Goal: Task Accomplishment & Management: Use online tool/utility

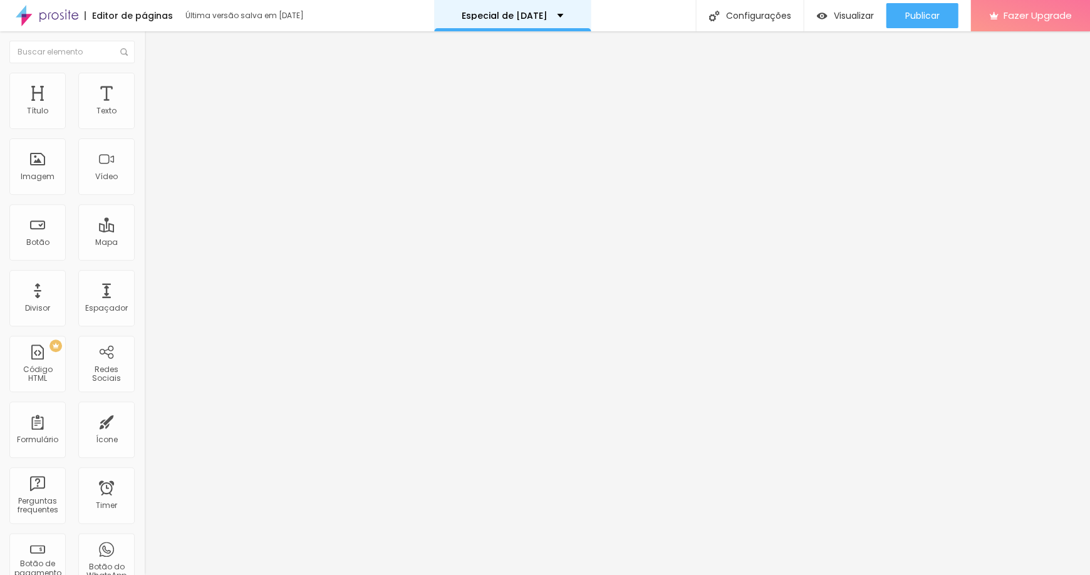
click at [563, 16] on div "Especial de [DATE]" at bounding box center [512, 15] width 101 height 9
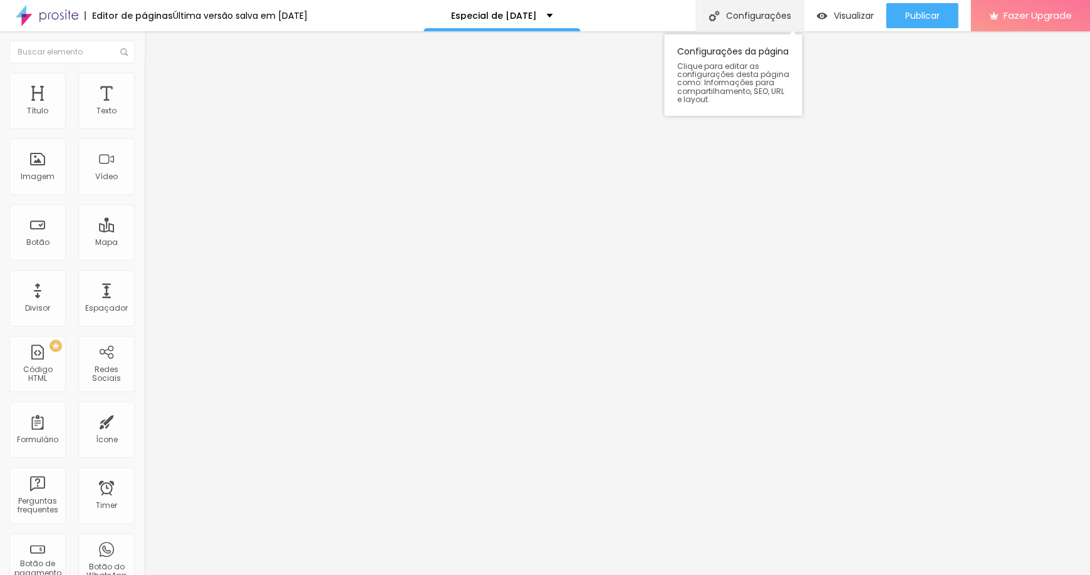
click at [748, 16] on div "Configurações" at bounding box center [749, 15] width 108 height 31
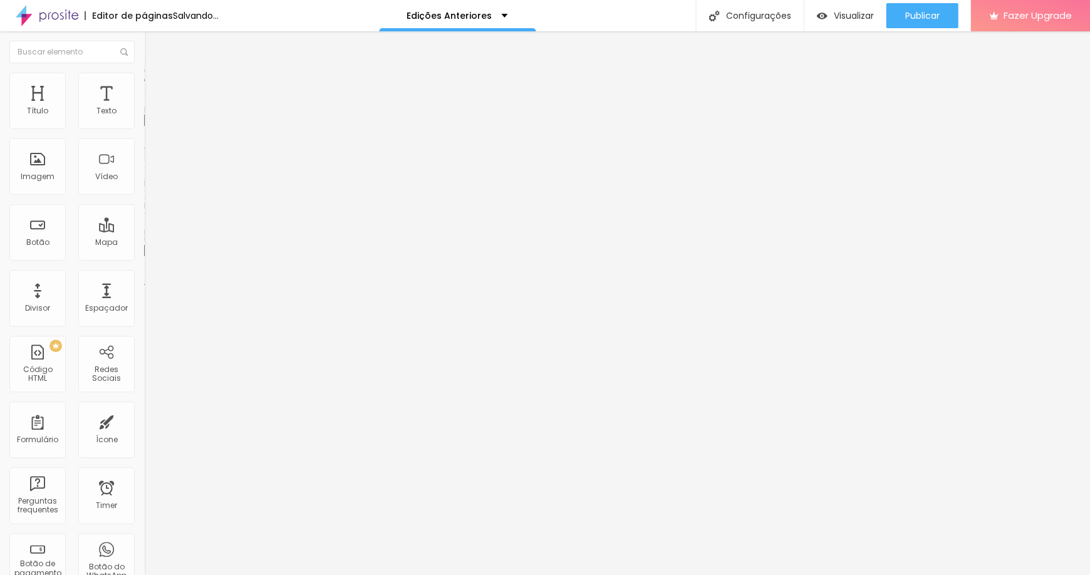
click at [144, 108] on span "Trocar imagem" at bounding box center [178, 102] width 68 height 11
click at [144, 196] on span "Original" at bounding box center [159, 190] width 30 height 11
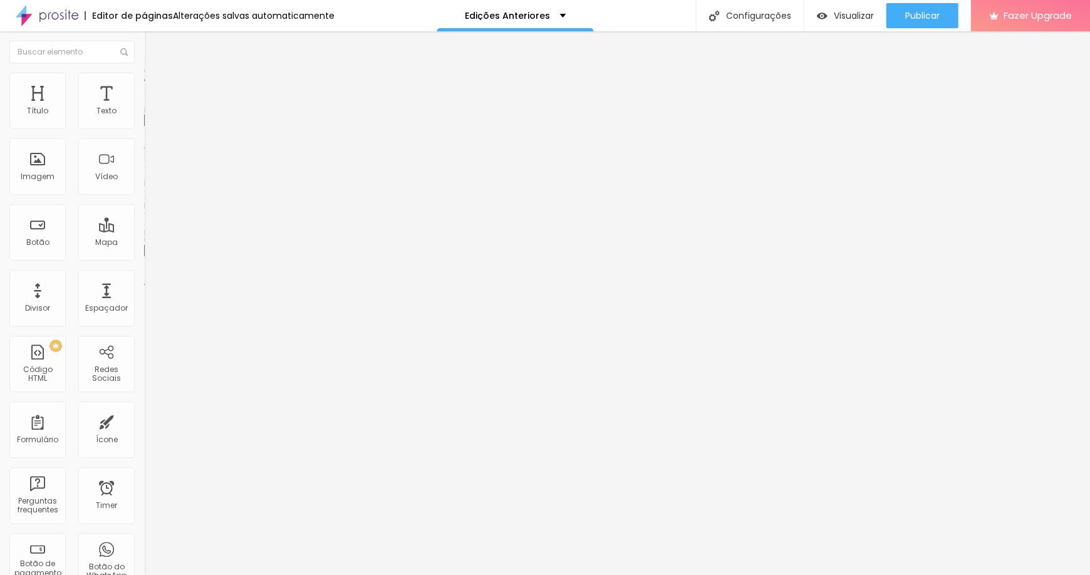
click at [144, 127] on input "text" at bounding box center [219, 120] width 150 height 13
click at [144, 83] on li "Estilo" at bounding box center [216, 79] width 144 height 13
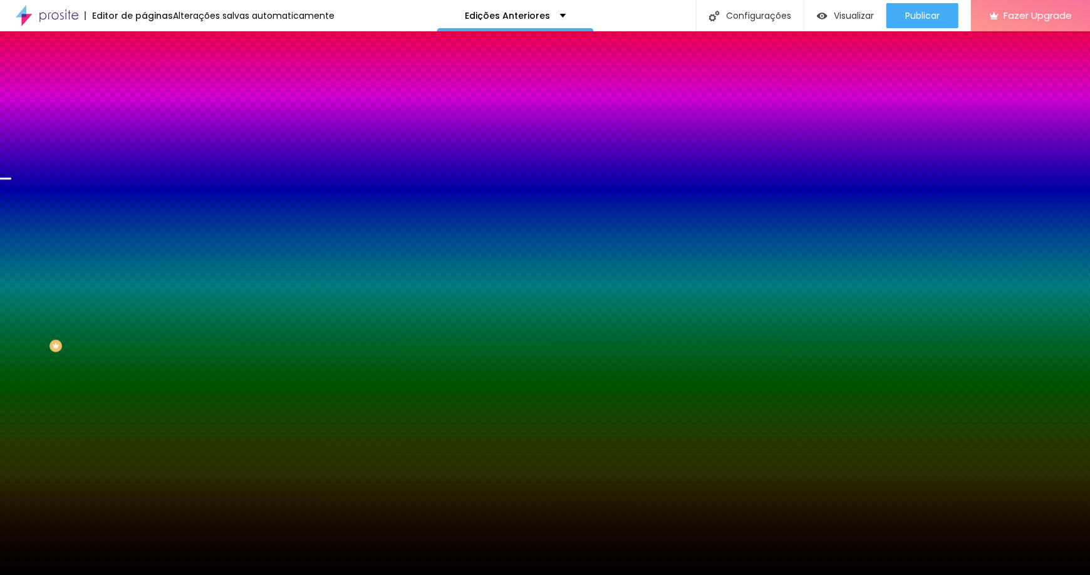
click at [144, 115] on span "Trocar imagem" at bounding box center [178, 110] width 68 height 11
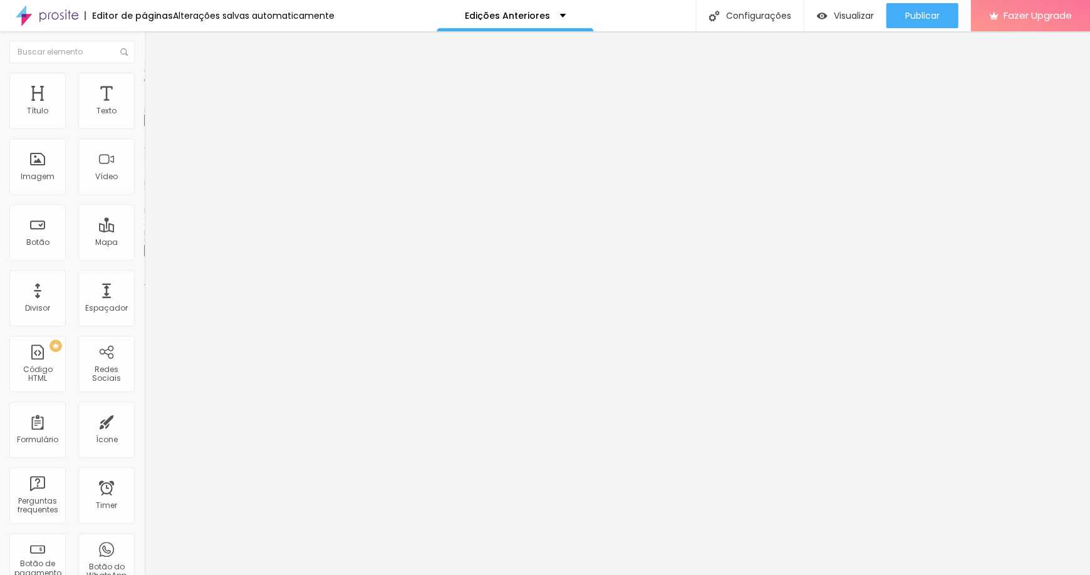
click at [144, 108] on span "Trocar imagem" at bounding box center [178, 102] width 68 height 11
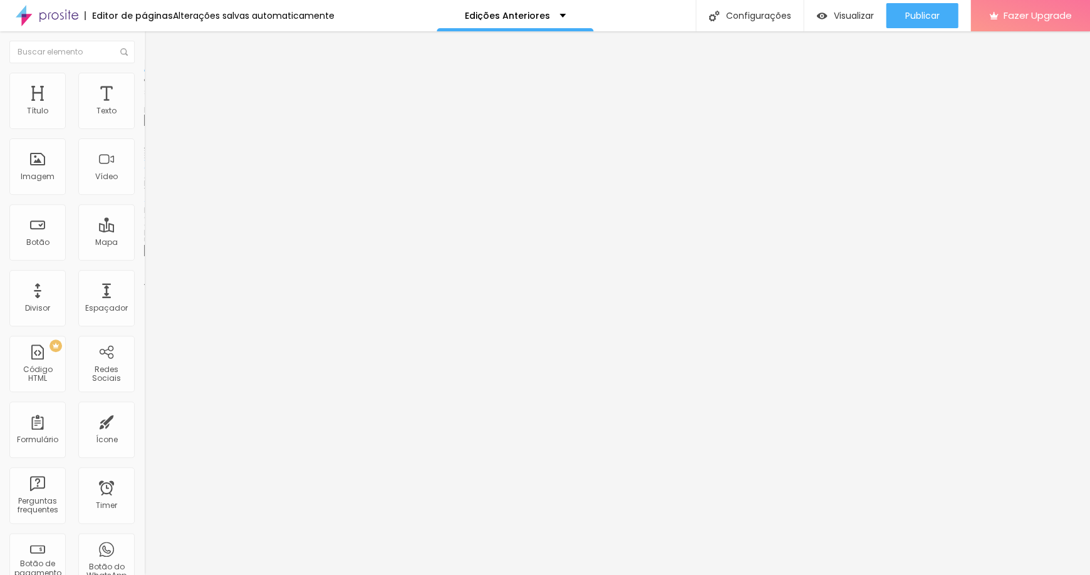
click at [144, 108] on span "Trocar imagem" at bounding box center [178, 102] width 68 height 11
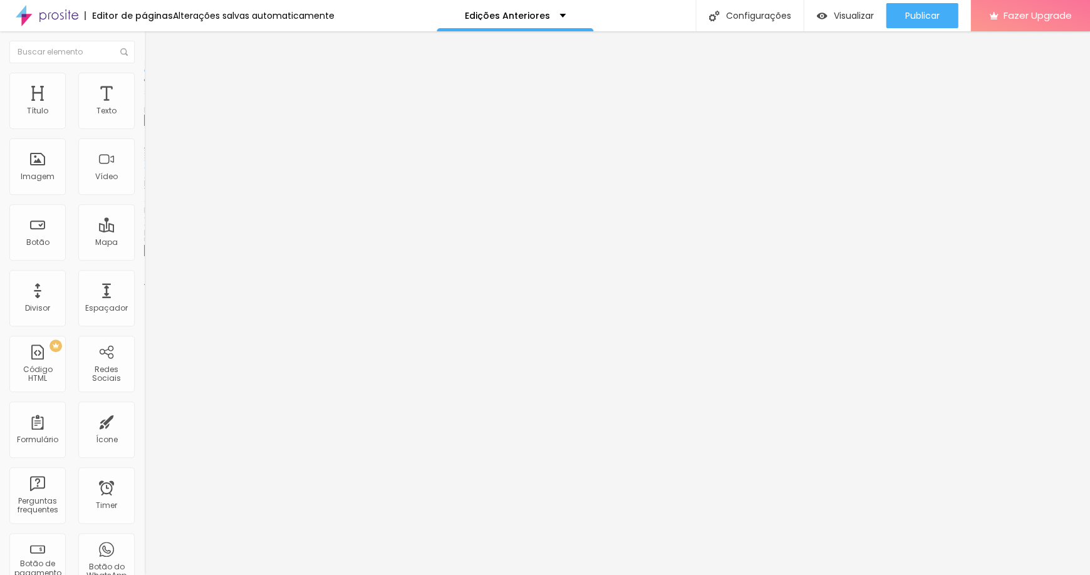
click at [144, 75] on img at bounding box center [149, 78] width 11 height 11
click at [144, 108] on span "Trocar imagem" at bounding box center [178, 102] width 68 height 11
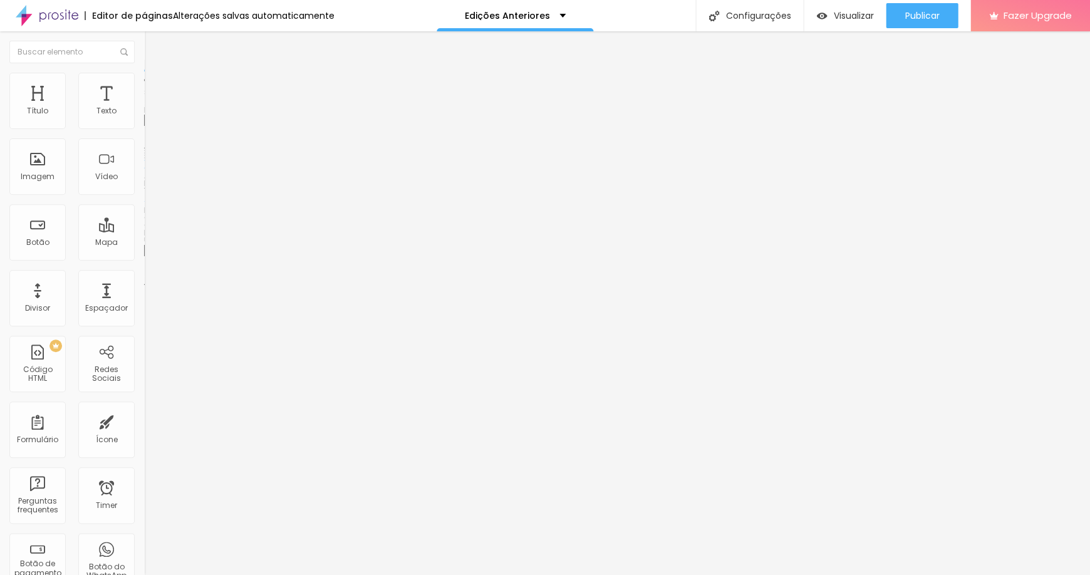
click at [144, 108] on span "Trocar imagem" at bounding box center [178, 102] width 68 height 11
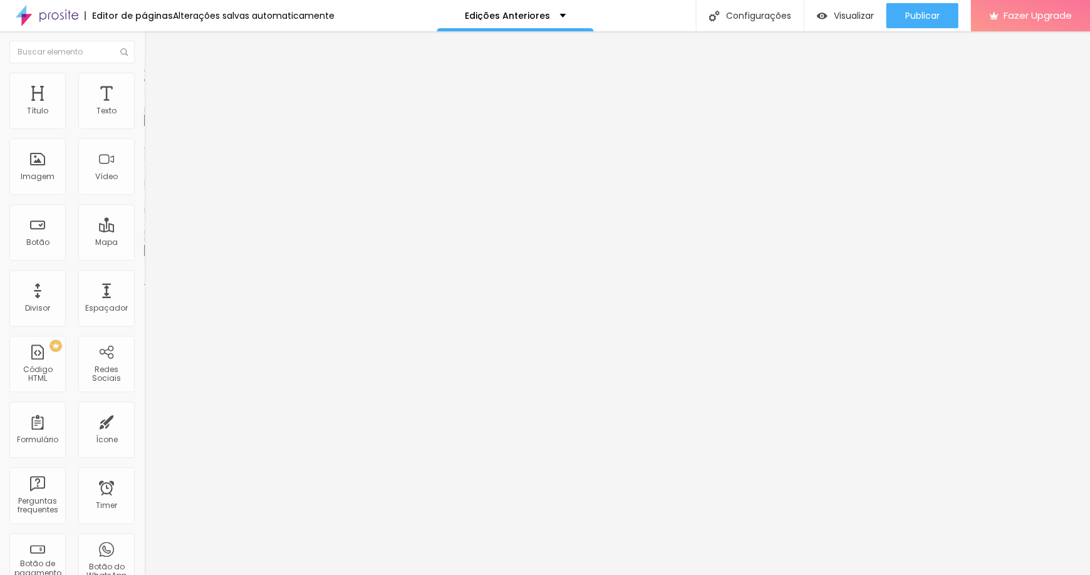
click at [144, 108] on span "Trocar imagem" at bounding box center [178, 102] width 68 height 11
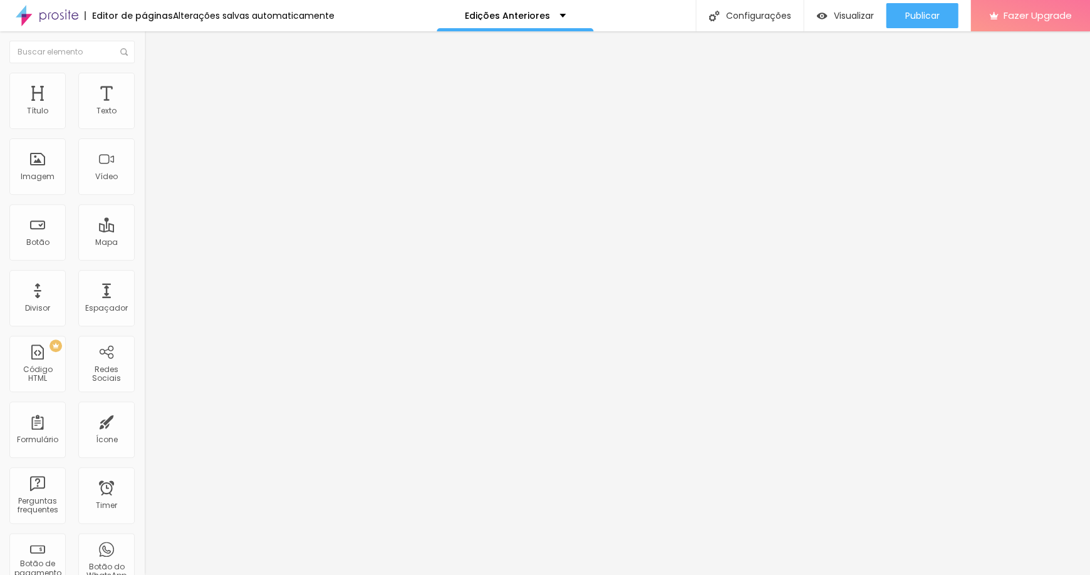
scroll to position [0, 0]
click at [144, 79] on img at bounding box center [149, 78] width 11 height 11
type input "20"
type input "25"
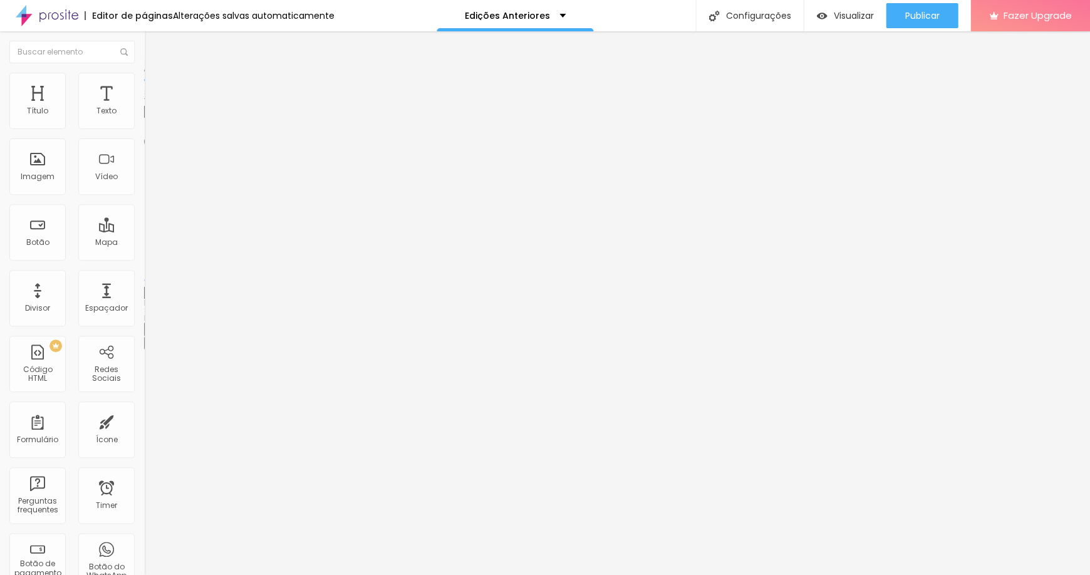
type input "25"
type input "30"
type input "25"
drag, startPoint x: 19, startPoint y: 133, endPoint x: 36, endPoint y: 133, distance: 16.9
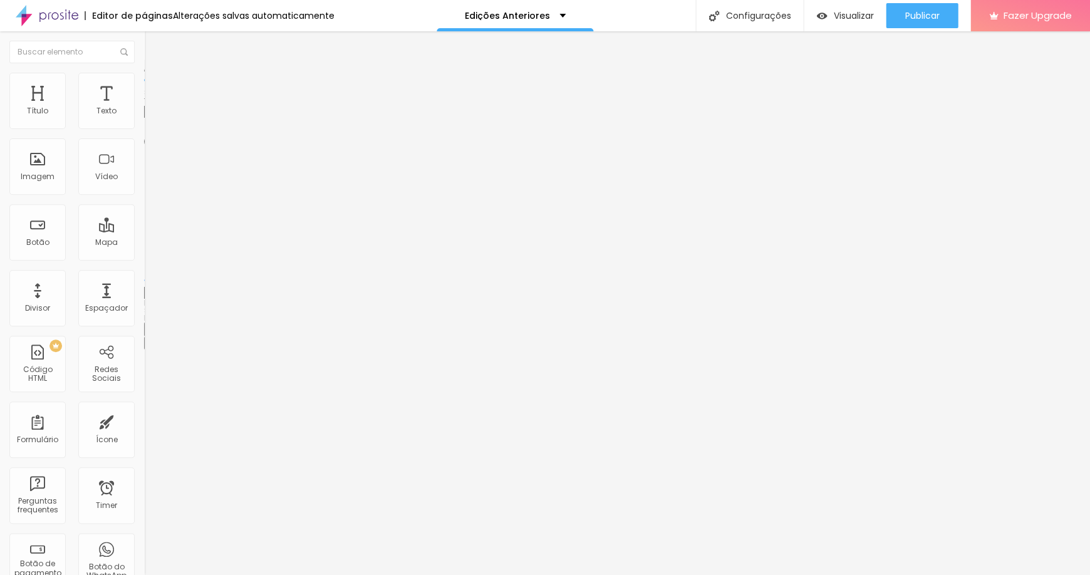
type input "25"
click at [144, 128] on input "range" at bounding box center [184, 123] width 81 height 10
click at [152, 324] on icon "button" at bounding box center [154, 328] width 5 height 9
click at [149, 338] on icon "button" at bounding box center [153, 342] width 8 height 8
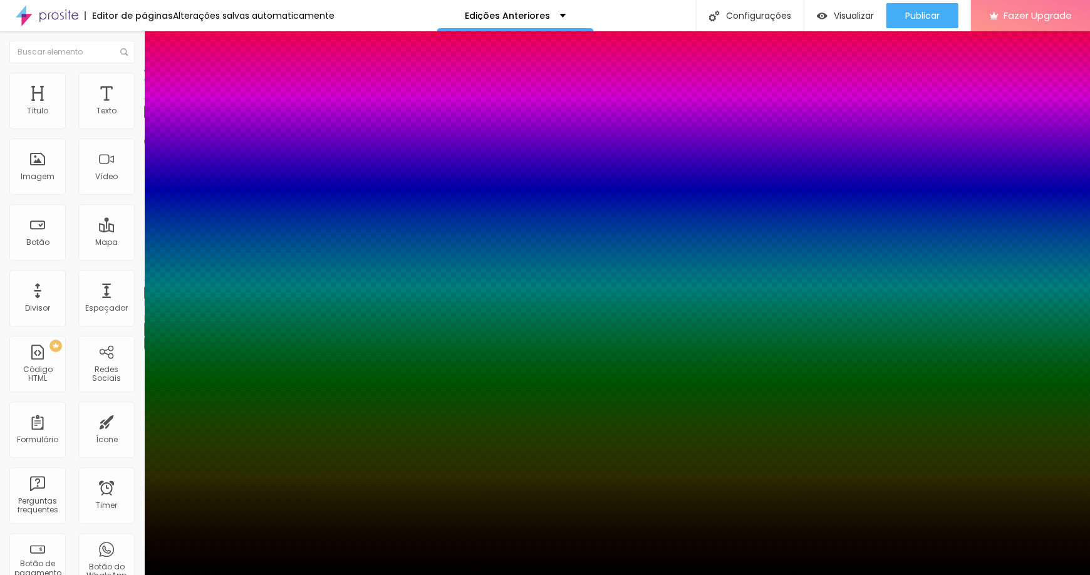
click at [216, 574] on div at bounding box center [545, 583] width 1090 height 0
click at [229, 574] on div at bounding box center [545, 583] width 1090 height 0
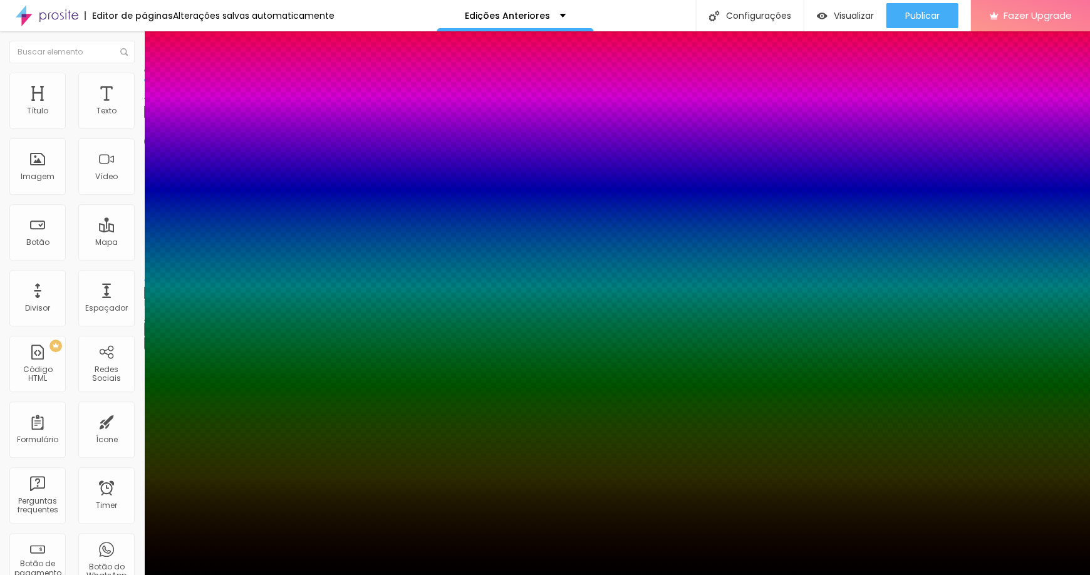
click at [229, 574] on div at bounding box center [545, 583] width 1090 height 0
click at [53, 574] on div at bounding box center [545, 575] width 1090 height 0
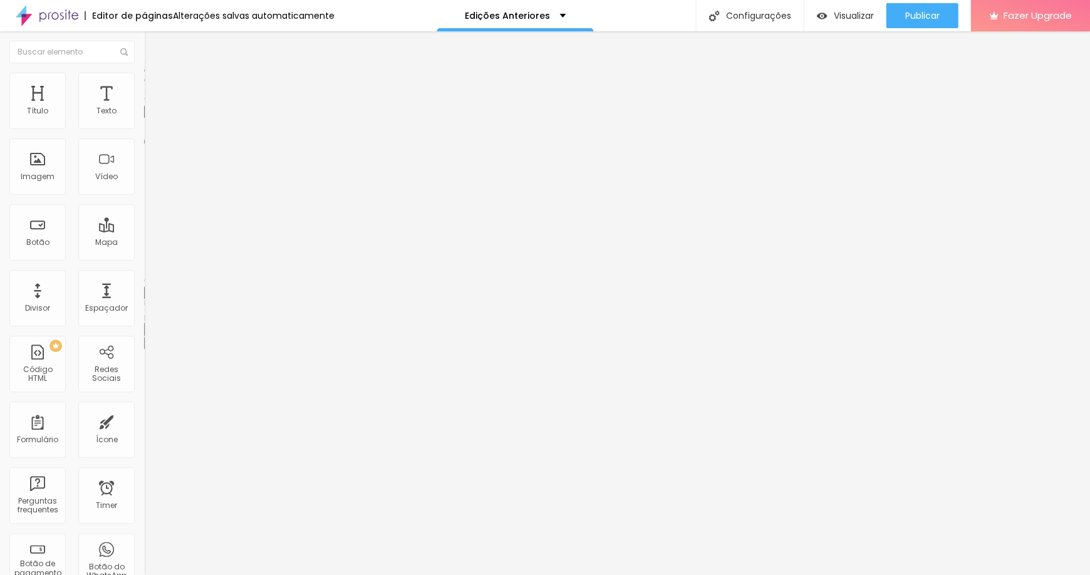
click at [155, 74] on span "Conteúdo" at bounding box center [174, 68] width 39 height 11
click at [155, 86] on span "Avançado" at bounding box center [175, 81] width 41 height 11
click at [144, 73] on li "Estilo" at bounding box center [216, 66] width 144 height 13
click at [155, 74] on span "Estilo" at bounding box center [164, 68] width 19 height 11
click at [144, 71] on img at bounding box center [149, 65] width 11 height 11
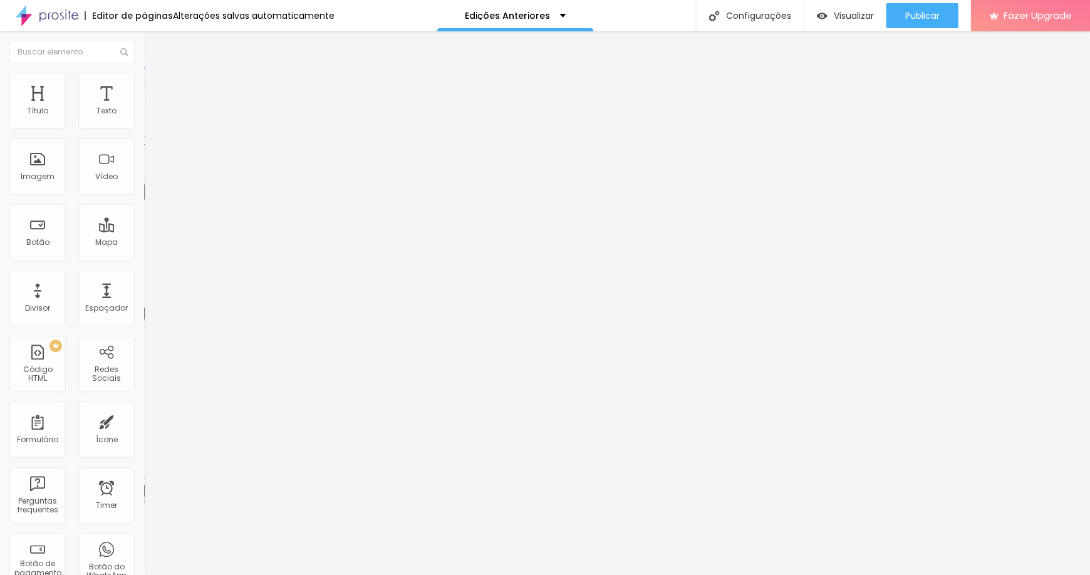
click at [155, 86] on span "Avançado" at bounding box center [175, 81] width 41 height 11
click at [144, 73] on li "Estilo" at bounding box center [216, 66] width 144 height 13
click at [153, 44] on img "button" at bounding box center [158, 46] width 10 height 10
click at [144, 117] on span "Titulo 2" at bounding box center [164, 111] width 41 height 11
click at [144, 106] on span "Titulo 1" at bounding box center [164, 100] width 41 height 11
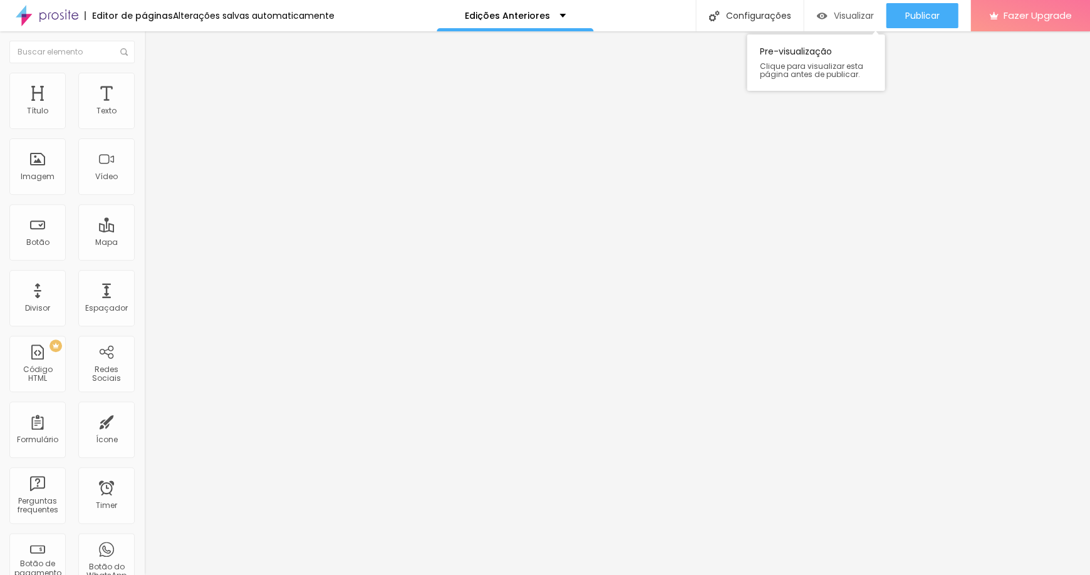
click at [856, 12] on span "Visualizar" at bounding box center [853, 16] width 40 height 10
click at [144, 108] on span "Trocar imagem" at bounding box center [178, 102] width 68 height 11
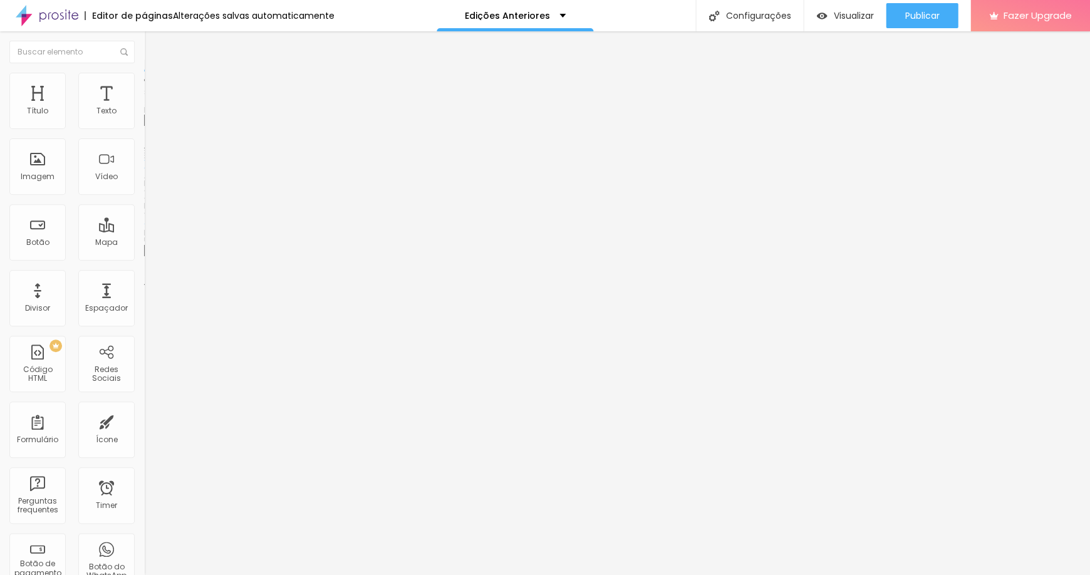
click at [144, 78] on img at bounding box center [149, 78] width 11 height 11
type input "20"
type input "15"
drag, startPoint x: 33, startPoint y: 133, endPoint x: 21, endPoint y: 134, distance: 12.5
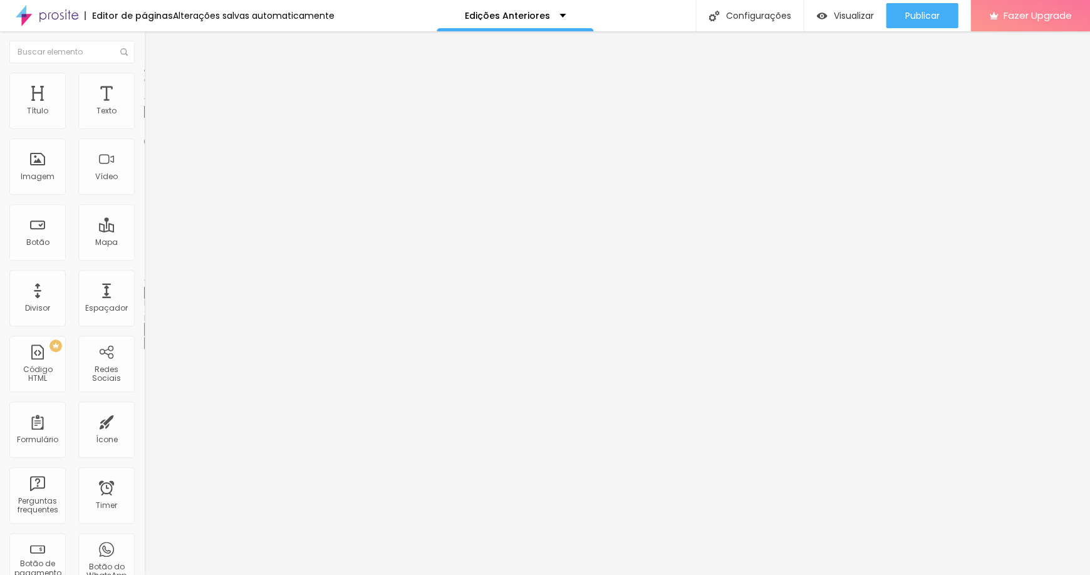
type input "15"
click at [144, 128] on input "range" at bounding box center [184, 123] width 81 height 10
type input "11"
type input "34"
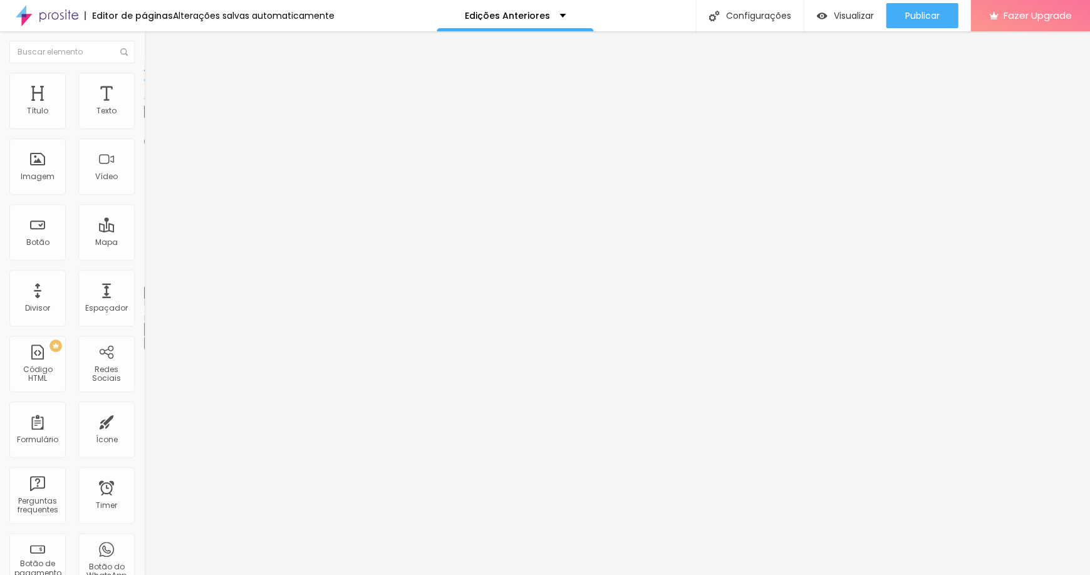
type input "34"
drag, startPoint x: 25, startPoint y: 161, endPoint x: 41, endPoint y: 162, distance: 16.3
click at [144, 275] on input "range" at bounding box center [184, 280] width 81 height 10
type input "50"
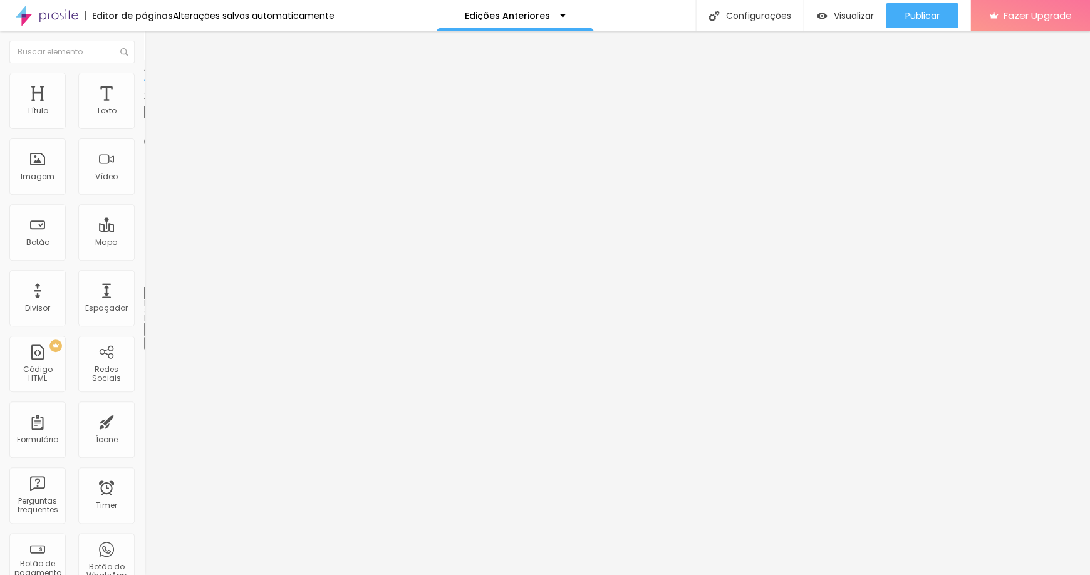
type input "58"
type input "72"
type input "85"
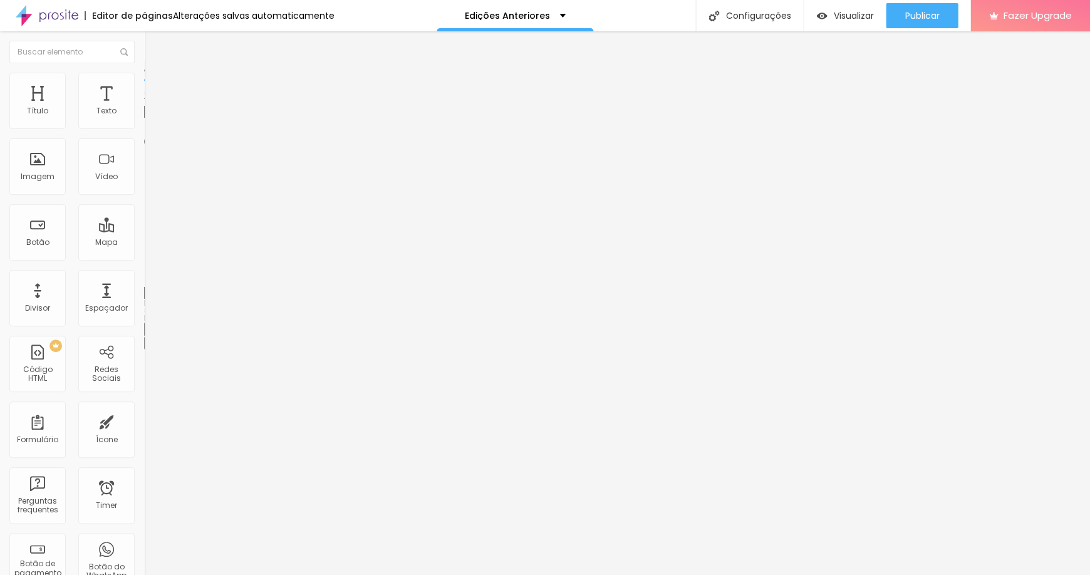
type input "85"
type input "110"
type input "118"
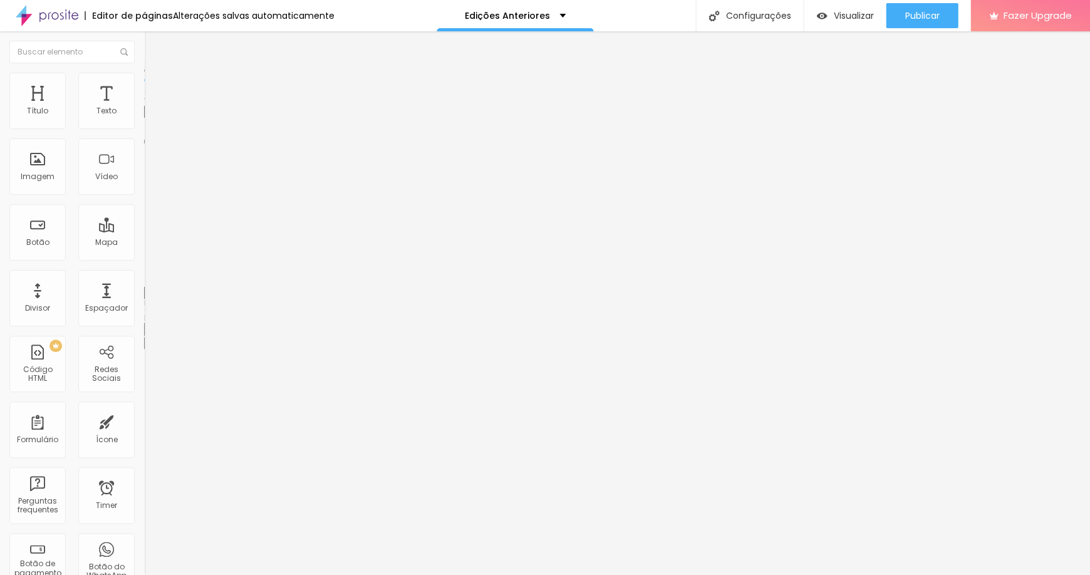
type input "148"
type input "156"
type input "152"
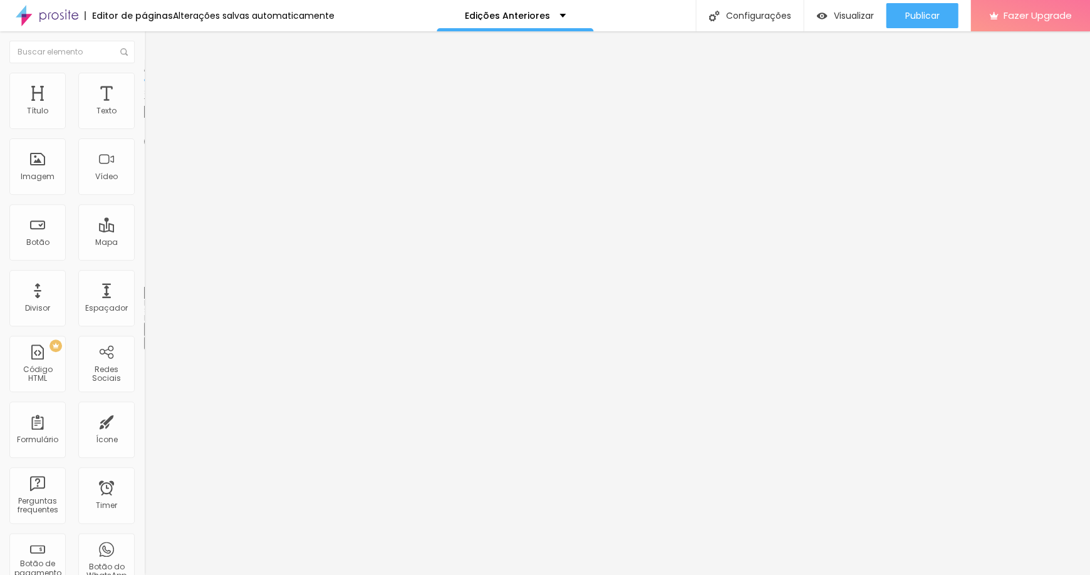
type input "152"
type input "67"
type input "32"
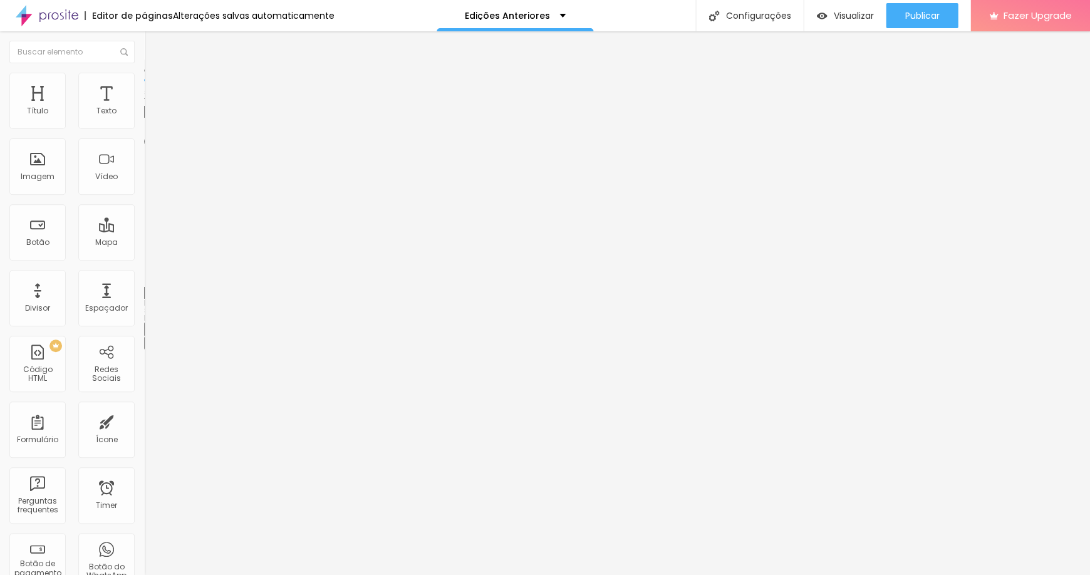
type input "20"
type input "11"
type input "4"
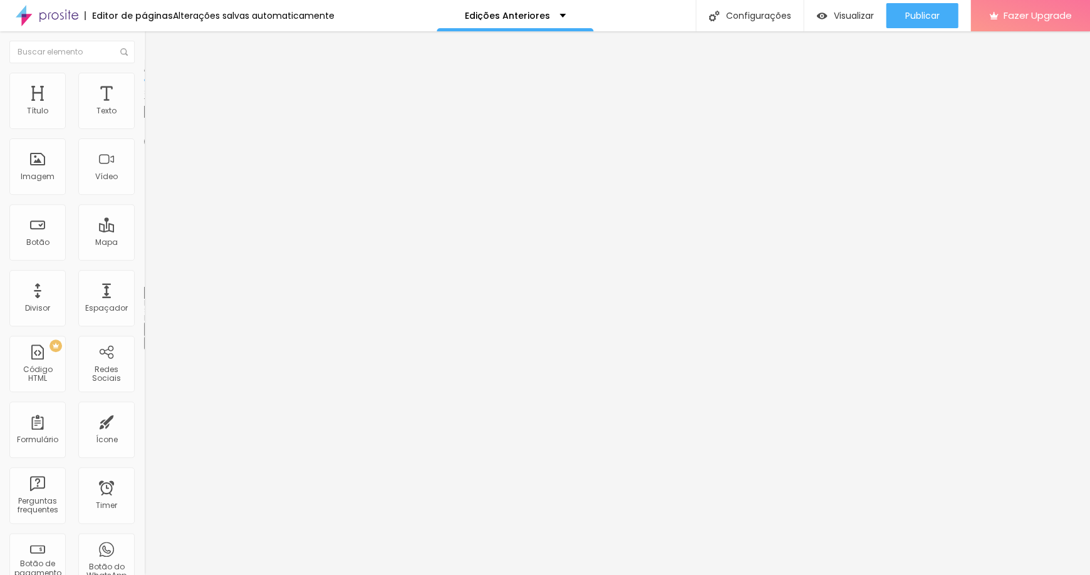
type input "4"
type input "0"
drag, startPoint x: 48, startPoint y: 163, endPoint x: 26, endPoint y: 161, distance: 22.0
type input "0"
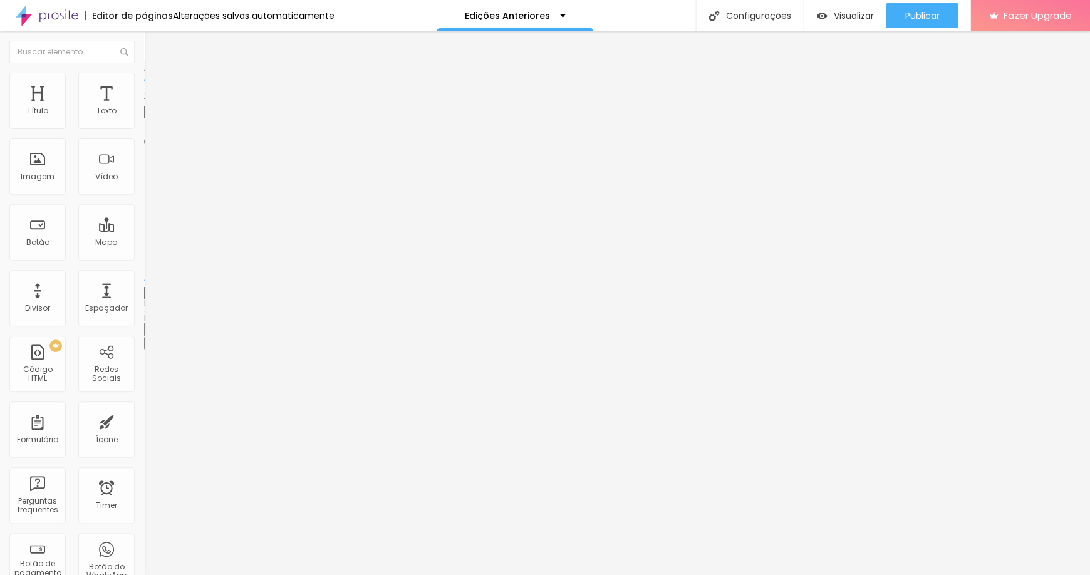
click at [144, 275] on input "range" at bounding box center [184, 280] width 81 height 10
click at [144, 73] on li "Conteúdo" at bounding box center [216, 66] width 144 height 13
click at [144, 158] on img at bounding box center [148, 154] width 9 height 9
click at [144, 179] on img at bounding box center [148, 174] width 9 height 9
click at [839, 11] on span "Visualizar" at bounding box center [853, 16] width 40 height 10
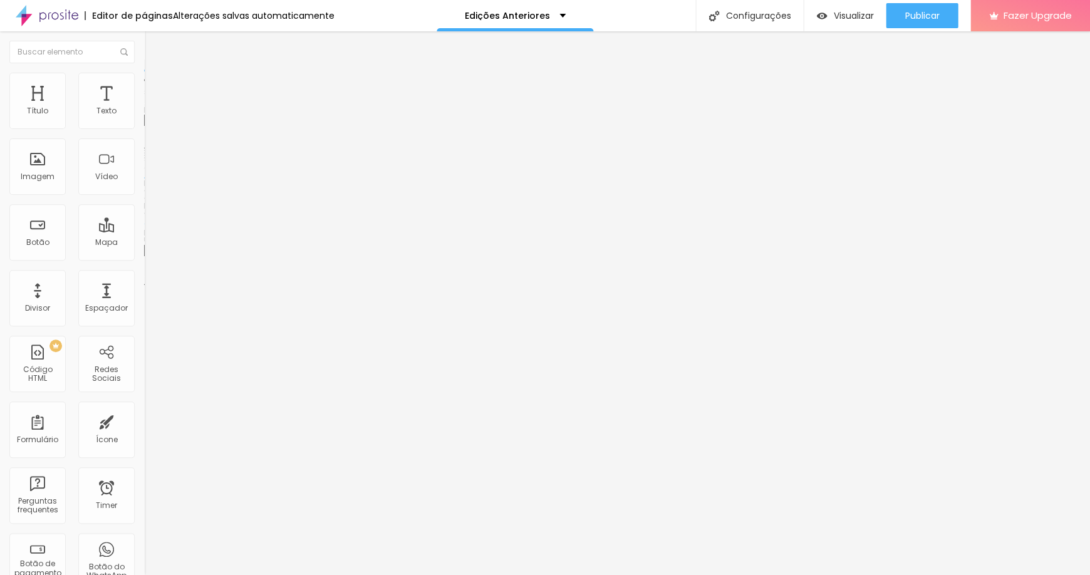
click at [144, 169] on img at bounding box center [148, 164] width 9 height 9
click at [831, 28] on div "Pre-visualização Clique para visualizar esta página antes de publicar." at bounding box center [816, 59] width 138 height 63
click at [836, 16] on span "Visualizar" at bounding box center [853, 16] width 40 height 10
click at [893, 16] on button "Publicar" at bounding box center [922, 15] width 72 height 25
click at [36, 171] on div "Imagem" at bounding box center [37, 166] width 56 height 56
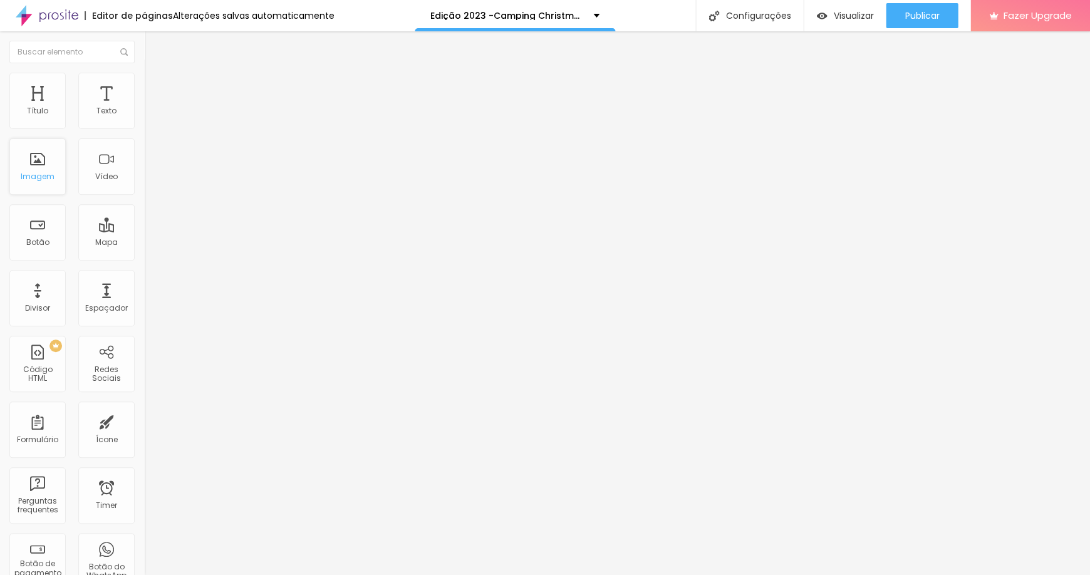
click at [44, 175] on div "Imagem" at bounding box center [38, 176] width 34 height 9
click at [29, 171] on div "Imagem" at bounding box center [37, 166] width 56 height 56
click at [144, 83] on li "Estilo" at bounding box center [216, 79] width 144 height 13
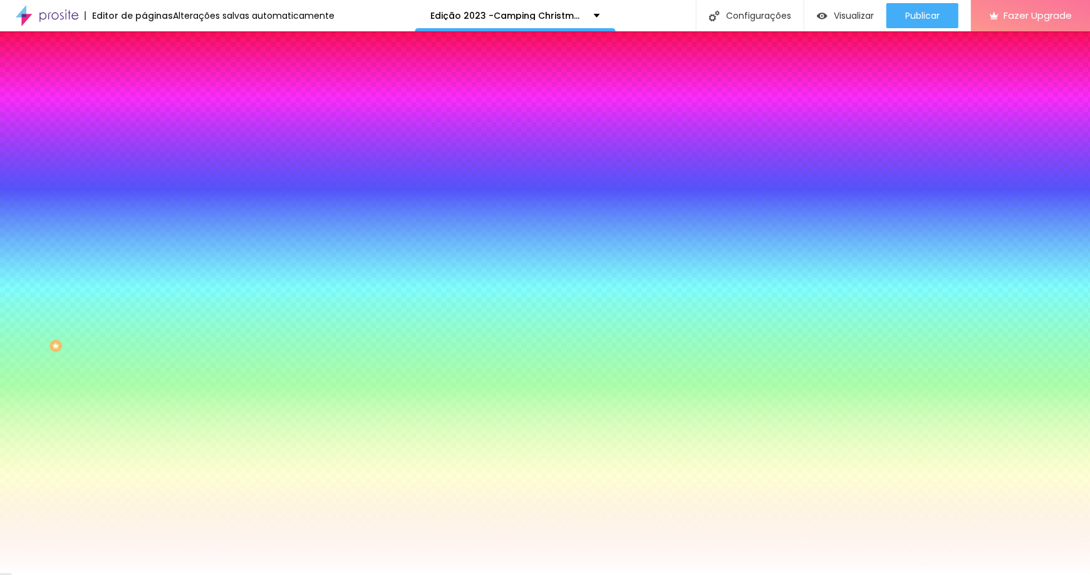
click at [144, 85] on li "Avançado" at bounding box center [216, 91] width 144 height 13
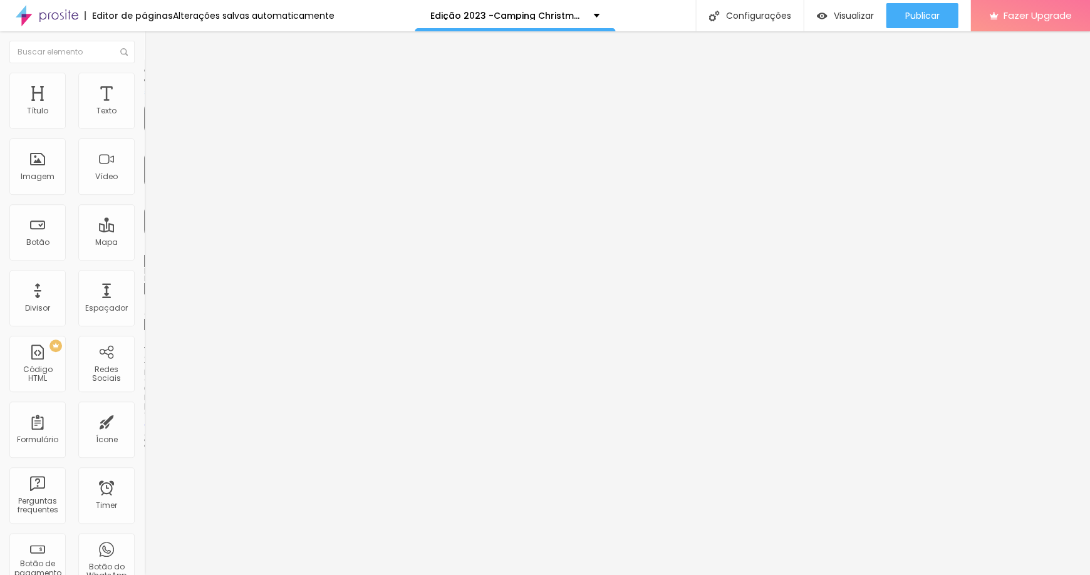
click at [144, 71] on img at bounding box center [149, 65] width 11 height 11
click at [144, 85] on li "Avançado" at bounding box center [216, 91] width 144 height 13
click at [155, 74] on span "Conteúdo" at bounding box center [174, 68] width 39 height 11
click at [144, 155] on div "Editar Coluna Conteúdo Estilo Avançado Alinhamento" at bounding box center [216, 303] width 144 height 544
click at [144, 81] on li "Estilo" at bounding box center [216, 79] width 144 height 13
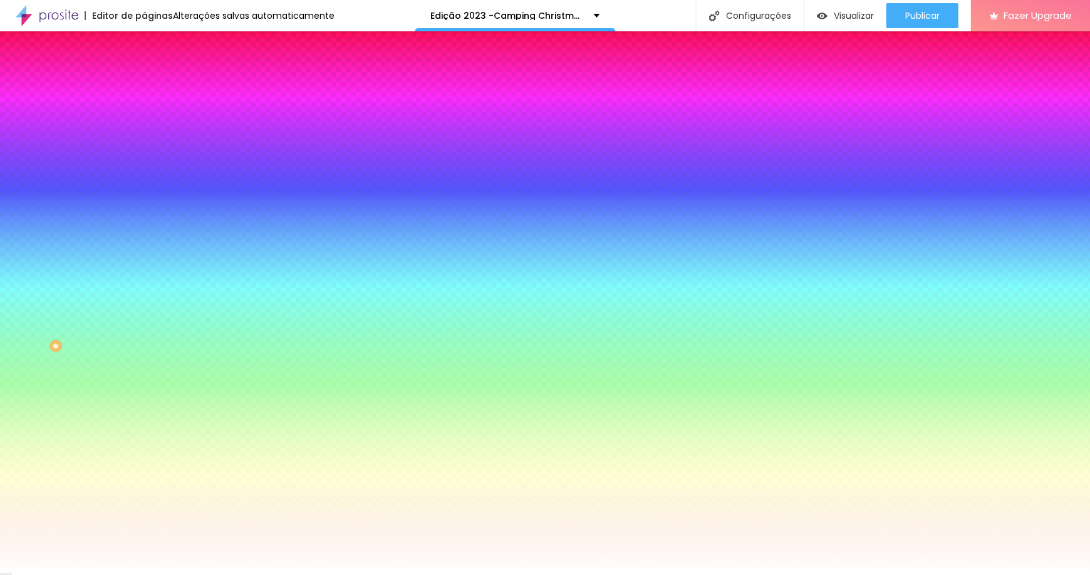
click at [144, 112] on div "Cor de fundo Voltar ao padrão #FFFFFF" at bounding box center [216, 115] width 144 height 34
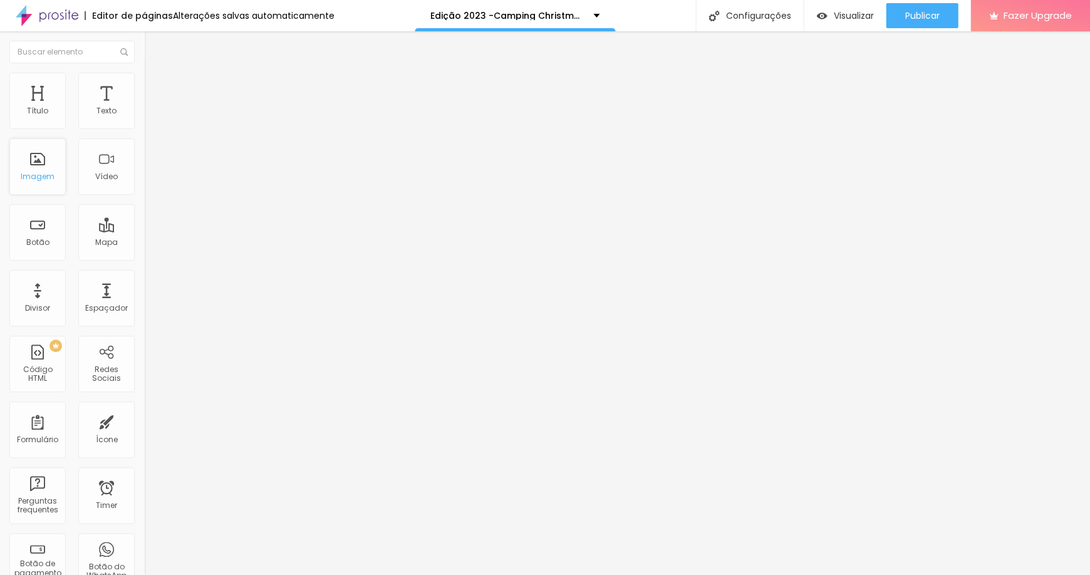
click at [33, 177] on div "Imagem" at bounding box center [38, 176] width 34 height 9
click at [41, 176] on div "Imagem" at bounding box center [38, 176] width 34 height 9
click at [39, 188] on div "Imagem" at bounding box center [37, 166] width 56 height 56
click at [39, 174] on div "Imagem" at bounding box center [38, 176] width 34 height 9
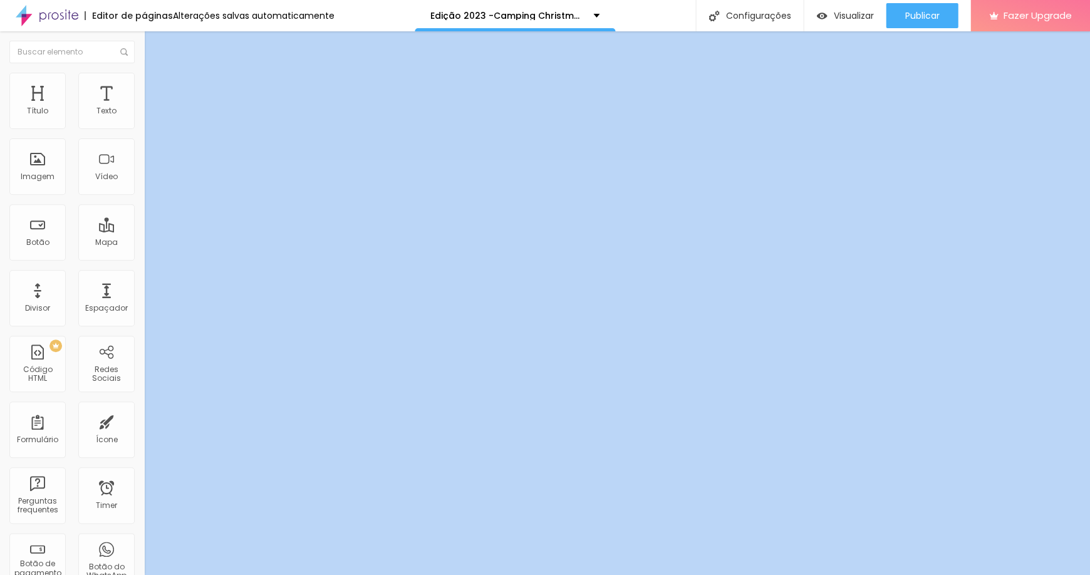
scroll to position [0, 144]
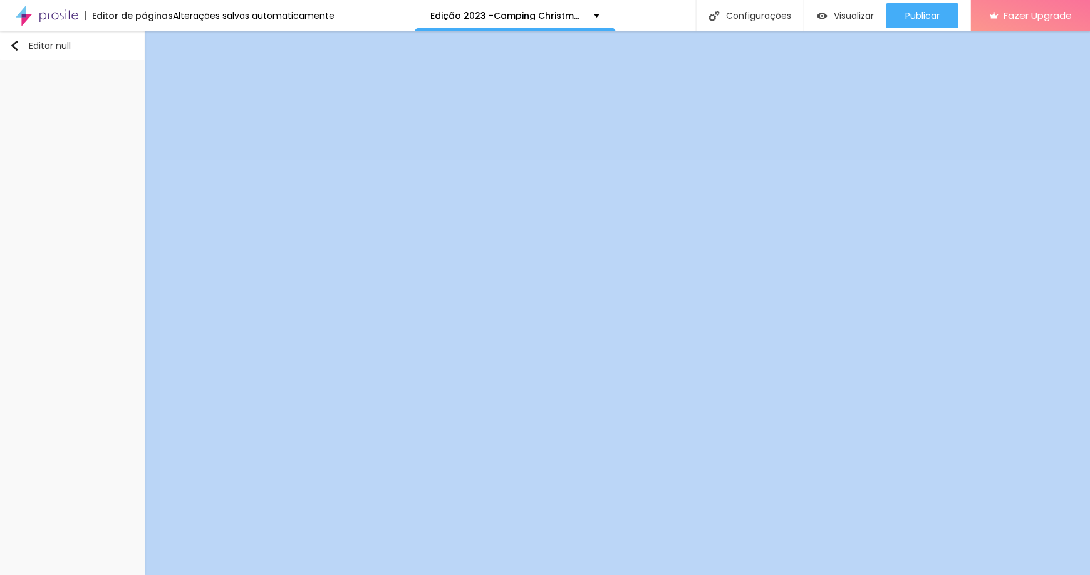
drag, startPoint x: 39, startPoint y: 174, endPoint x: 135, endPoint y: 202, distance: 99.9
click at [135, 202] on div "Título Texto Imagem Vídeo Botão Mapa Divisor Espaçador PREMIUM Código HTML Rede…" at bounding box center [72, 303] width 144 height 544
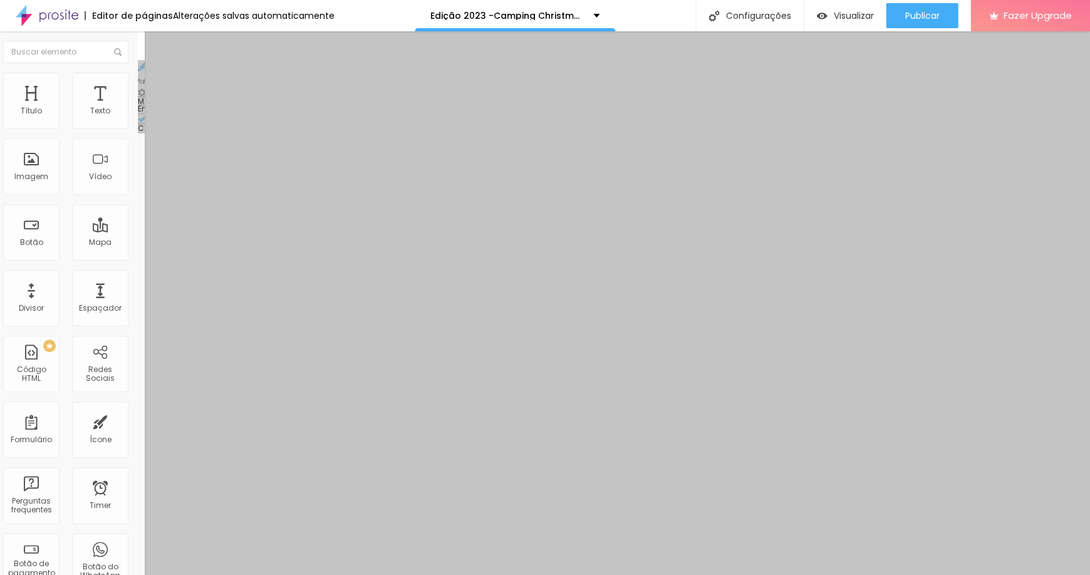
scroll to position [0, 0]
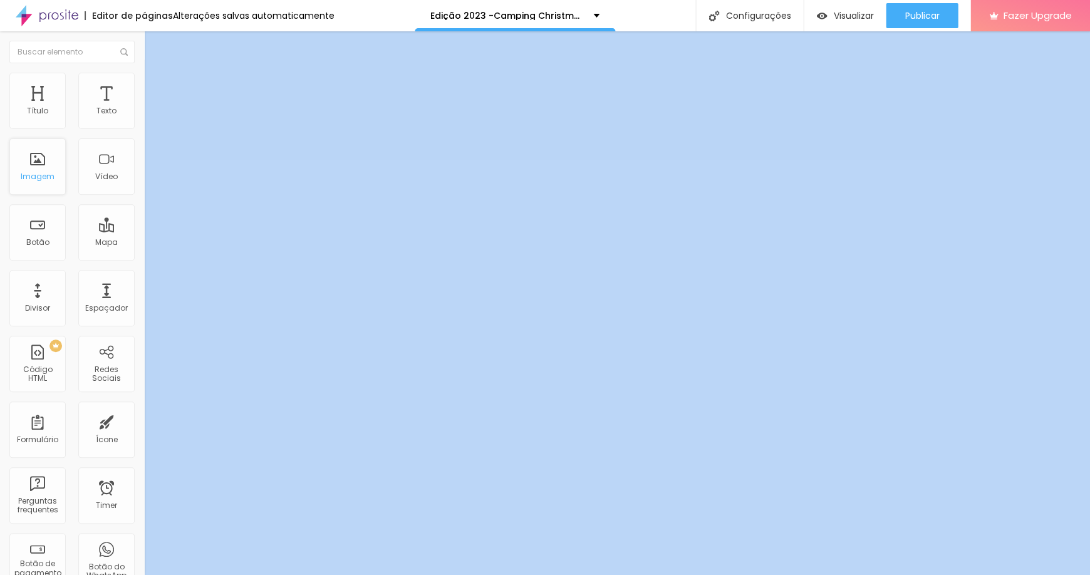
click at [28, 179] on div "Imagem" at bounding box center [38, 176] width 34 height 9
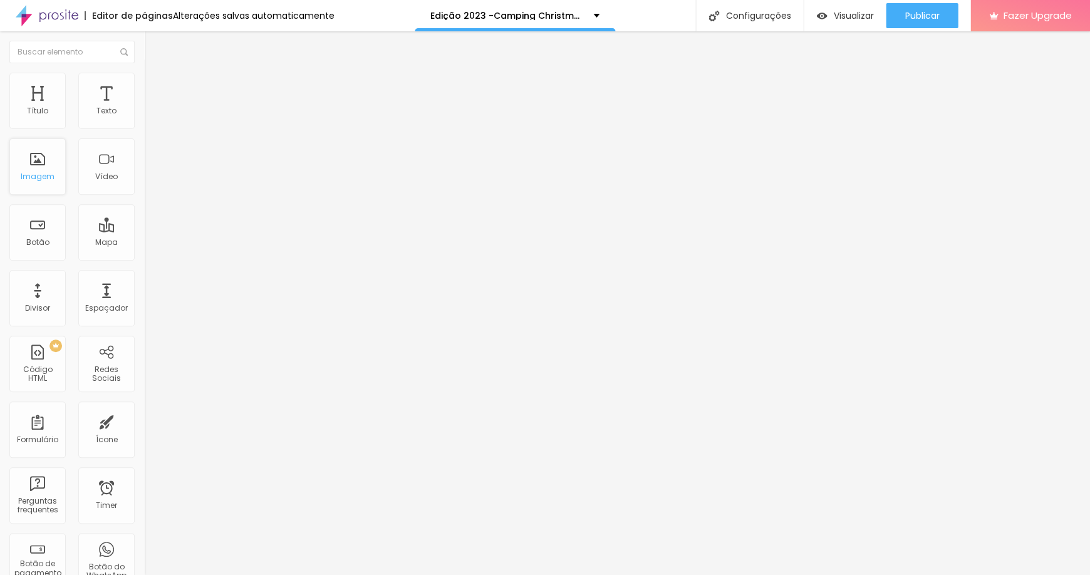
click at [33, 175] on div "Imagem" at bounding box center [38, 176] width 34 height 9
click at [45, 163] on div "Imagem" at bounding box center [37, 166] width 56 height 56
click at [155, 84] on span "Estilo" at bounding box center [164, 81] width 19 height 11
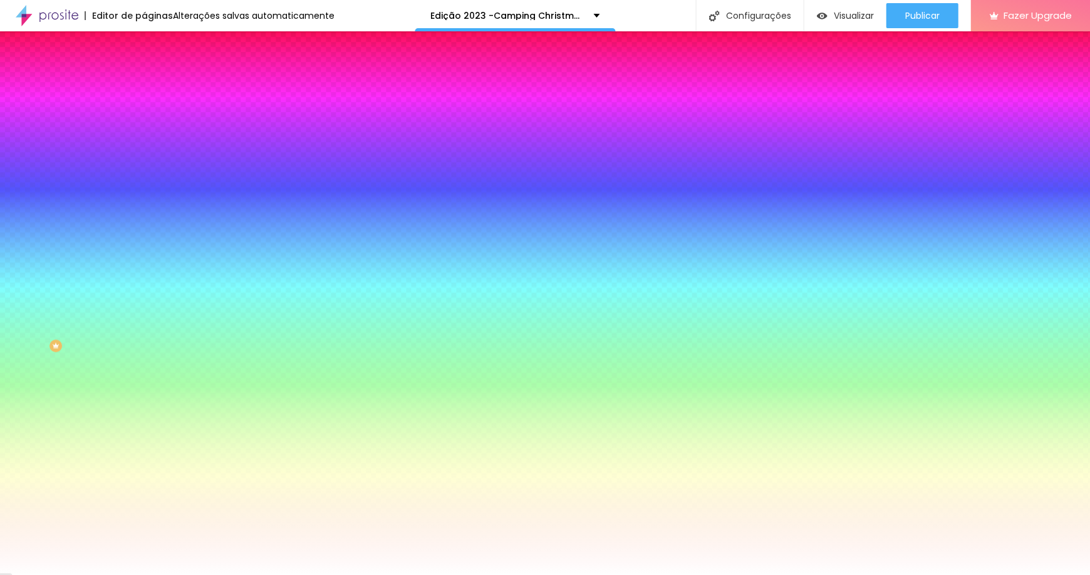
click at [144, 85] on li "Avançado" at bounding box center [216, 91] width 144 height 13
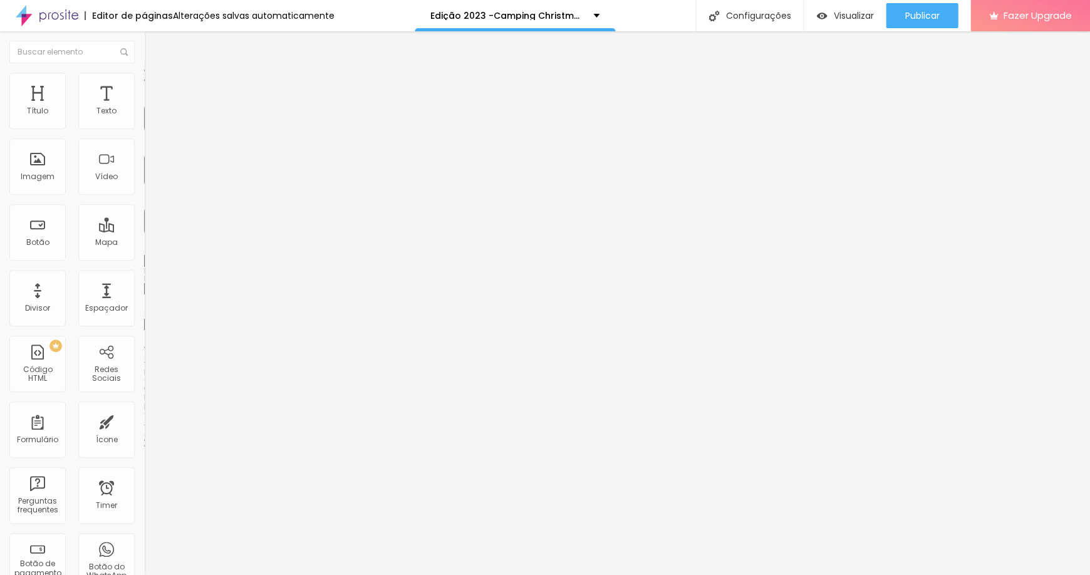
click at [155, 74] on span "Conteúdo" at bounding box center [174, 68] width 39 height 11
click at [153, 44] on img "button" at bounding box center [158, 46] width 10 height 10
click at [43, 169] on div "Imagem" at bounding box center [37, 166] width 56 height 56
click at [38, 173] on div "Imagem" at bounding box center [38, 176] width 34 height 9
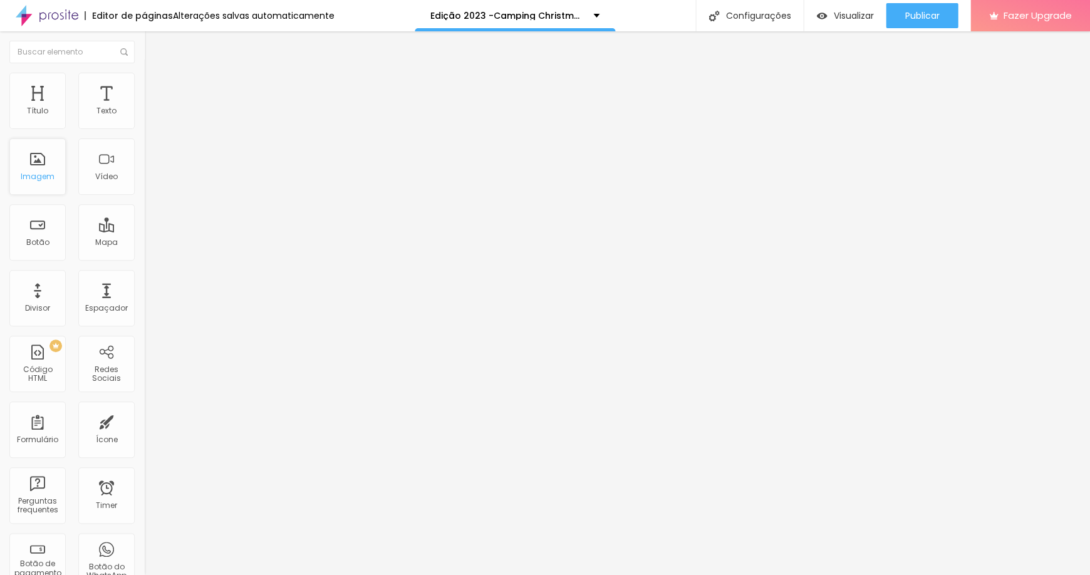
click at [38, 173] on div "Imagem" at bounding box center [38, 176] width 34 height 9
click at [91, 175] on div "Vídeo" at bounding box center [106, 166] width 56 height 56
click at [144, 83] on li "Estilo" at bounding box center [216, 79] width 144 height 13
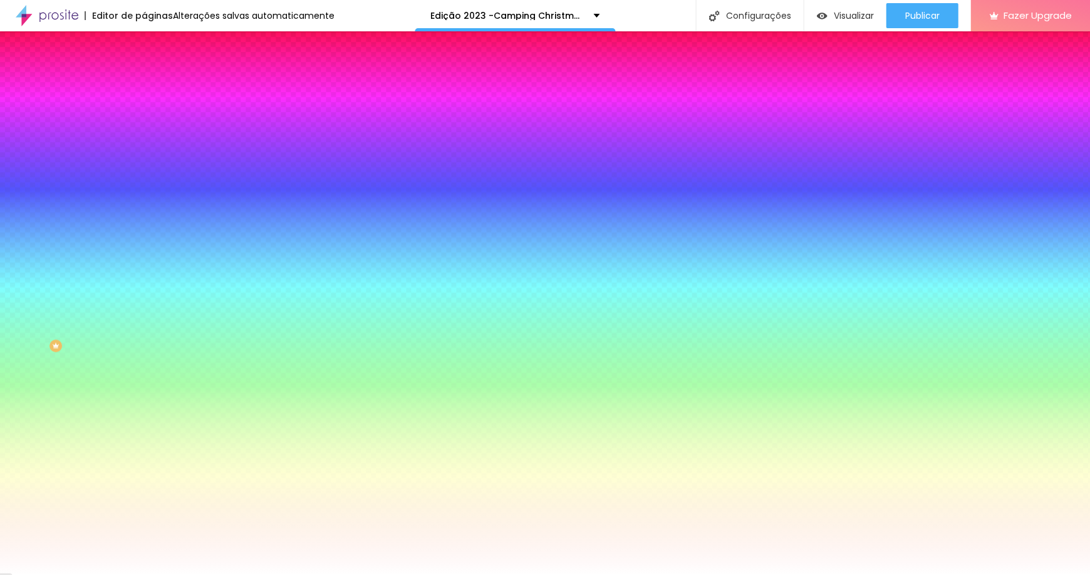
click at [155, 88] on span "Avançado" at bounding box center [175, 93] width 41 height 11
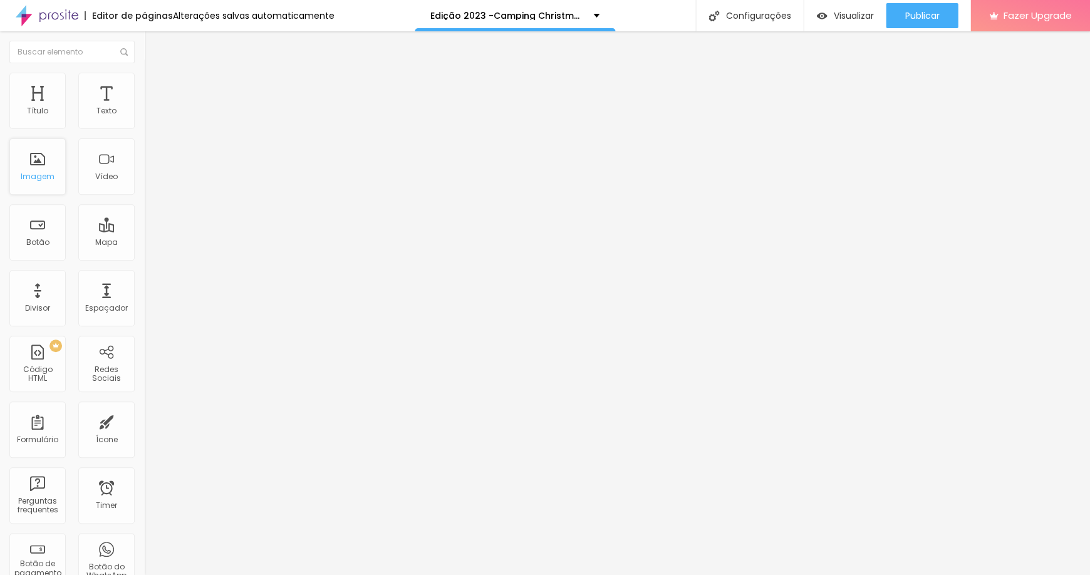
click at [48, 165] on div "Imagem" at bounding box center [37, 166] width 56 height 56
click at [730, 16] on div "Configurações" at bounding box center [749, 15] width 108 height 31
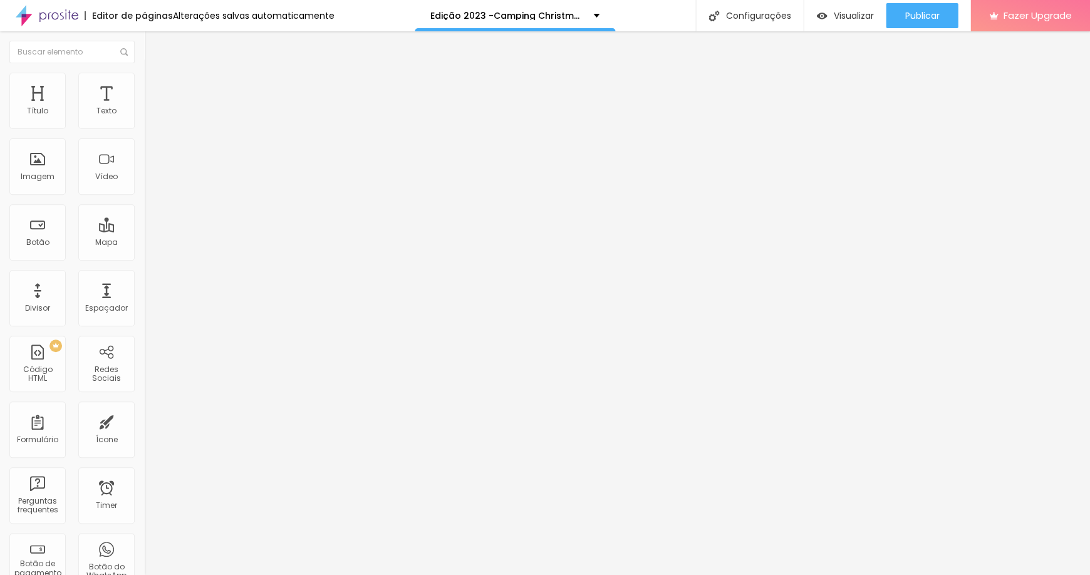
click at [593, 15] on div "Edição 2023 -Camping Christmas" at bounding box center [515, 15] width 200 height 31
click at [155, 86] on span "Avançado" at bounding box center [175, 81] width 41 height 11
